Goal: Task Accomplishment & Management: Use online tool/utility

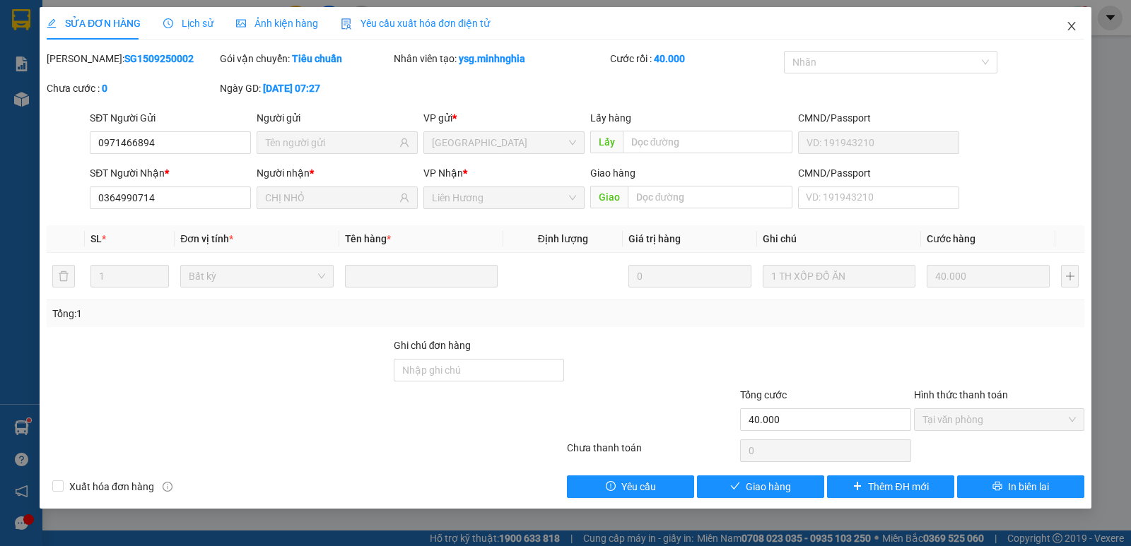
click at [1076, 28] on icon "close" at bounding box center [1071, 25] width 11 height 11
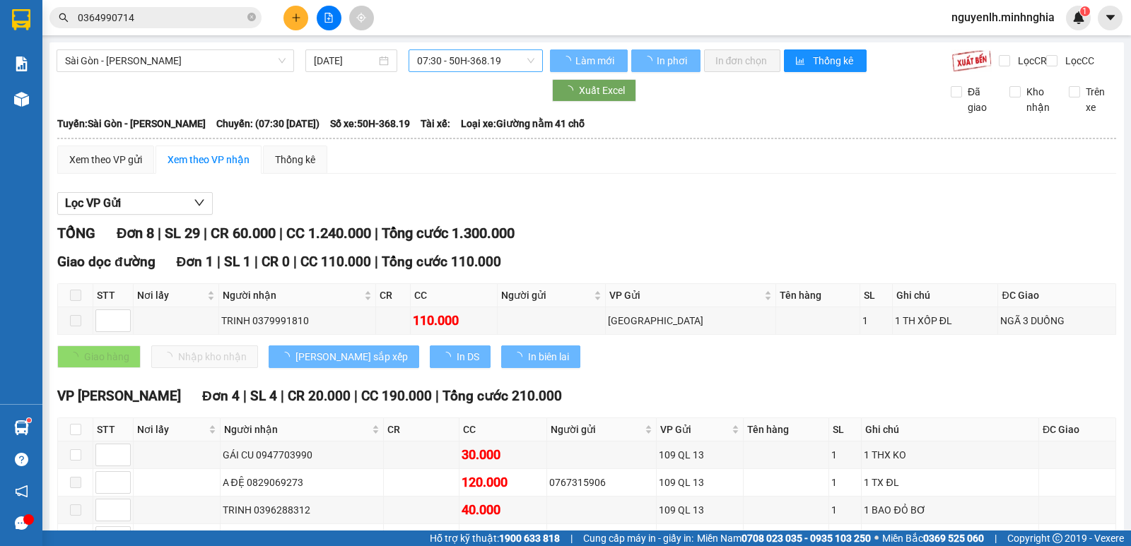
click at [453, 61] on span "07:30 - 50H-368.19" at bounding box center [475, 60] width 117 height 21
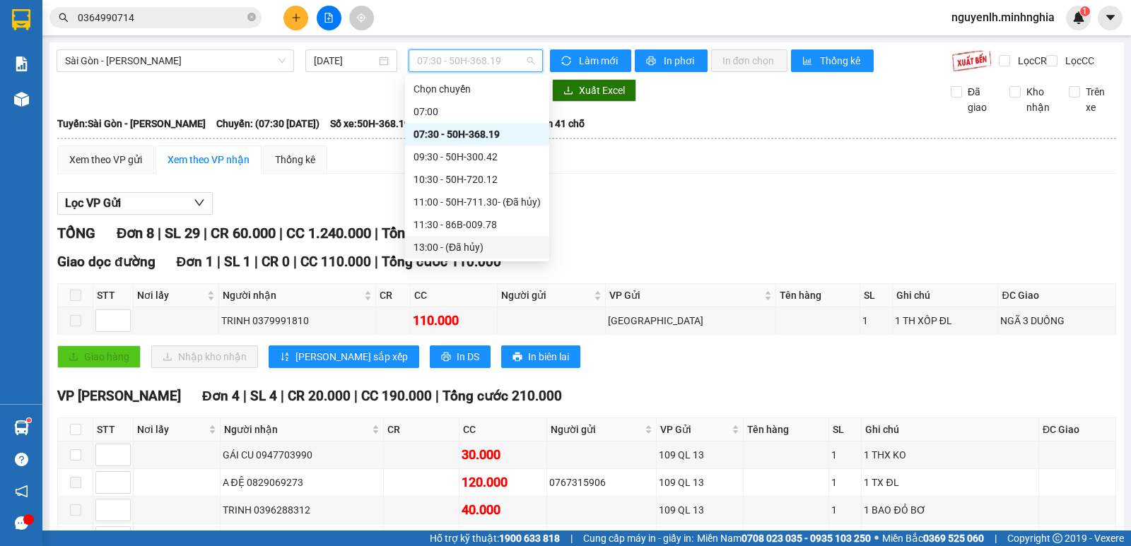
scroll to position [158, 0]
click at [247, 54] on span "Sài Gòn - [PERSON_NAME]" at bounding box center [175, 60] width 220 height 21
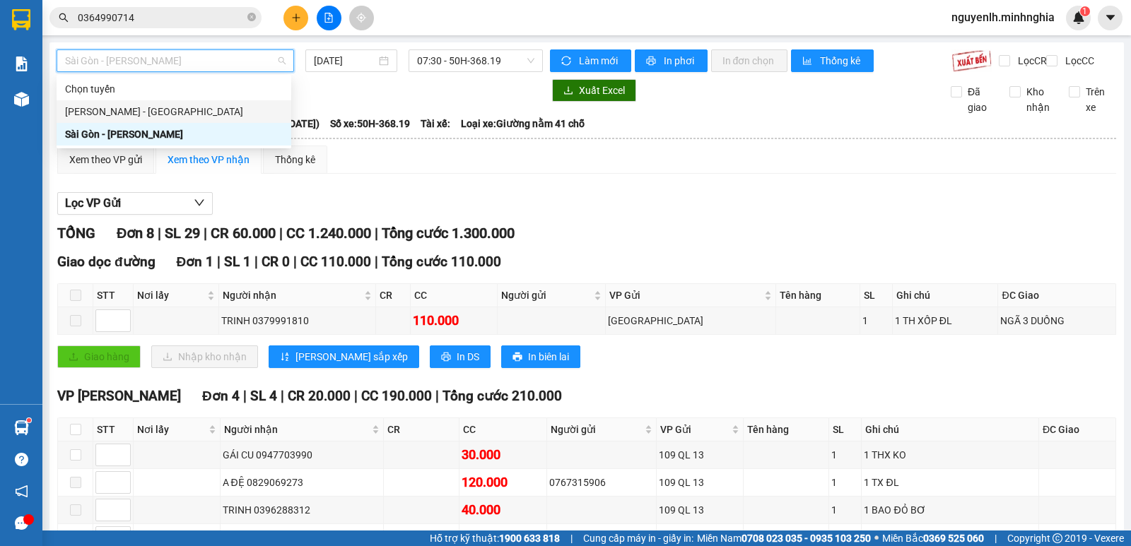
click at [206, 110] on div "[PERSON_NAME] - [GEOGRAPHIC_DATA]" at bounding box center [174, 112] width 218 height 16
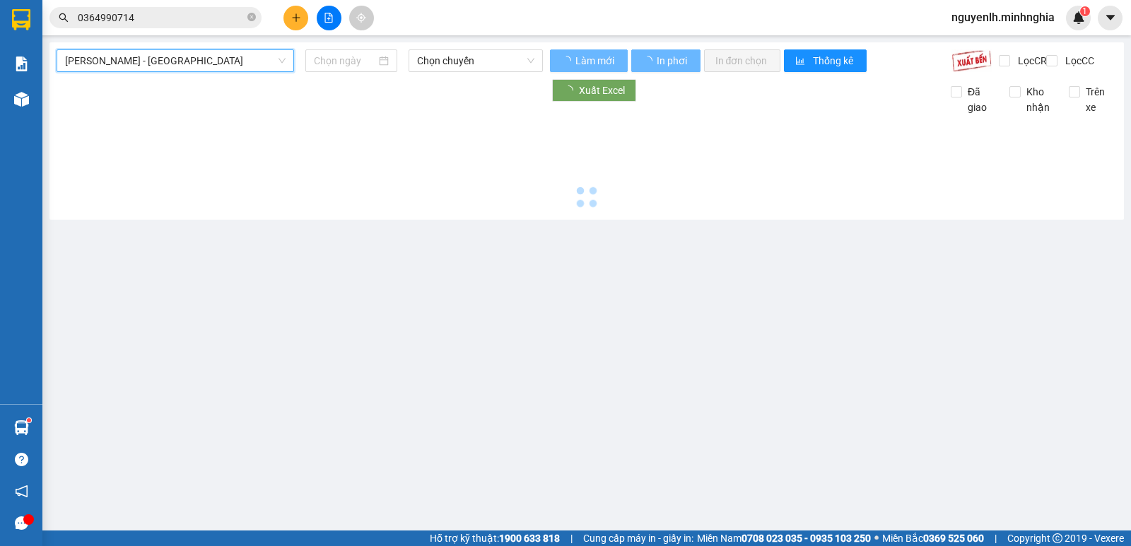
type input "[DATE]"
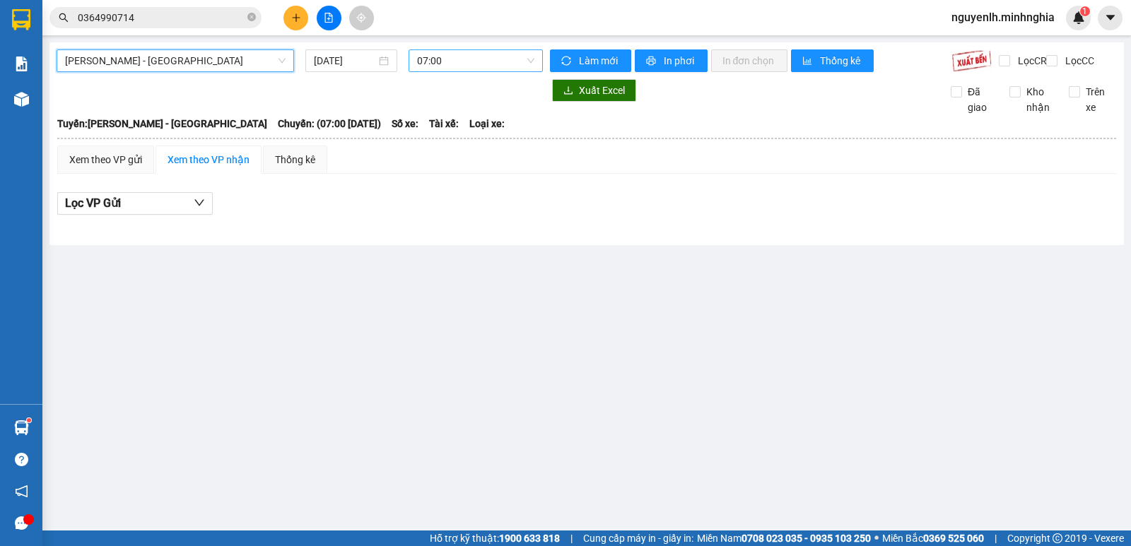
click at [439, 58] on span "07:00" at bounding box center [475, 60] width 117 height 21
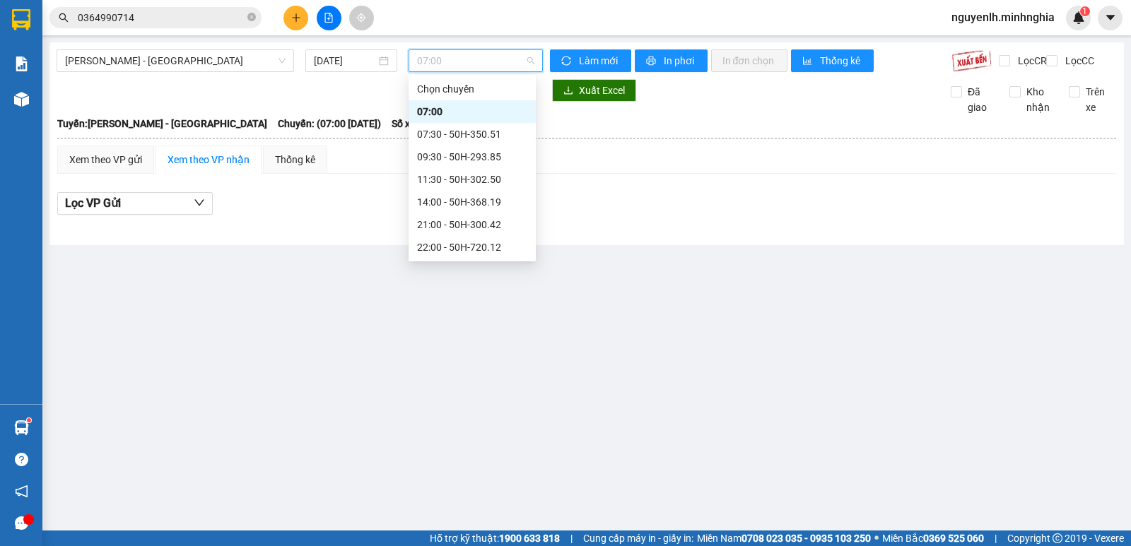
scroll to position [113, 0]
click at [201, 66] on span "[PERSON_NAME] - [GEOGRAPHIC_DATA]" at bounding box center [175, 60] width 220 height 21
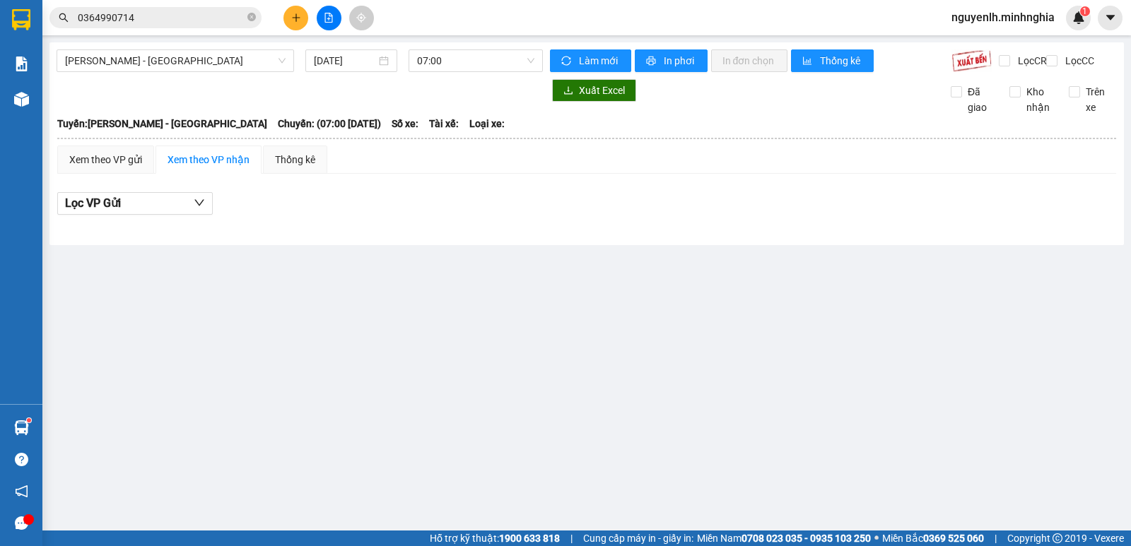
click at [197, 306] on main "Phan Rí - [GEOGRAPHIC_DATA] [DATE] 07:00 Làm mới In phơi In đơn chọn Thống kê L…" at bounding box center [565, 265] width 1131 height 531
